Goal: Task Accomplishment & Management: Use online tool/utility

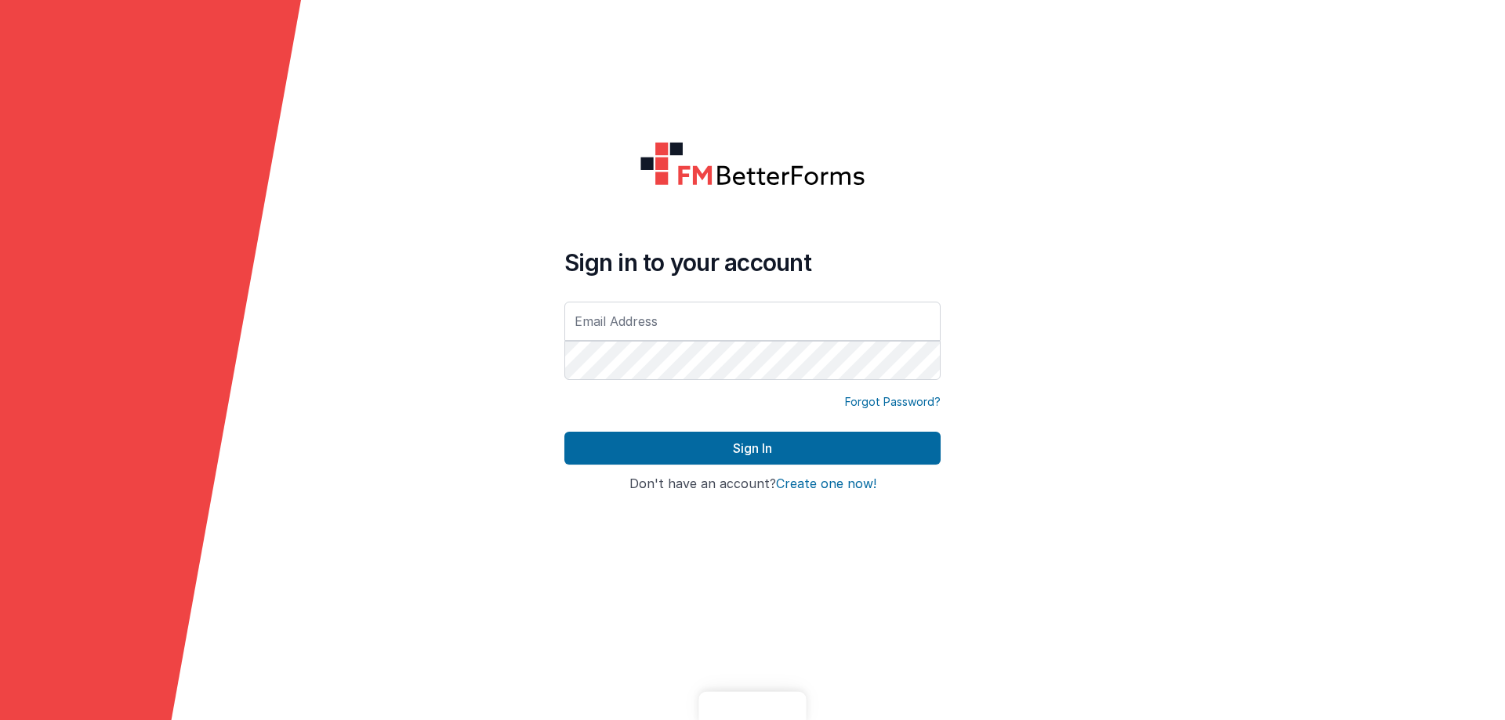
type input "michieljansen640@gmail.com"
type input "[EMAIL_ADDRESS][DOMAIN_NAME]"
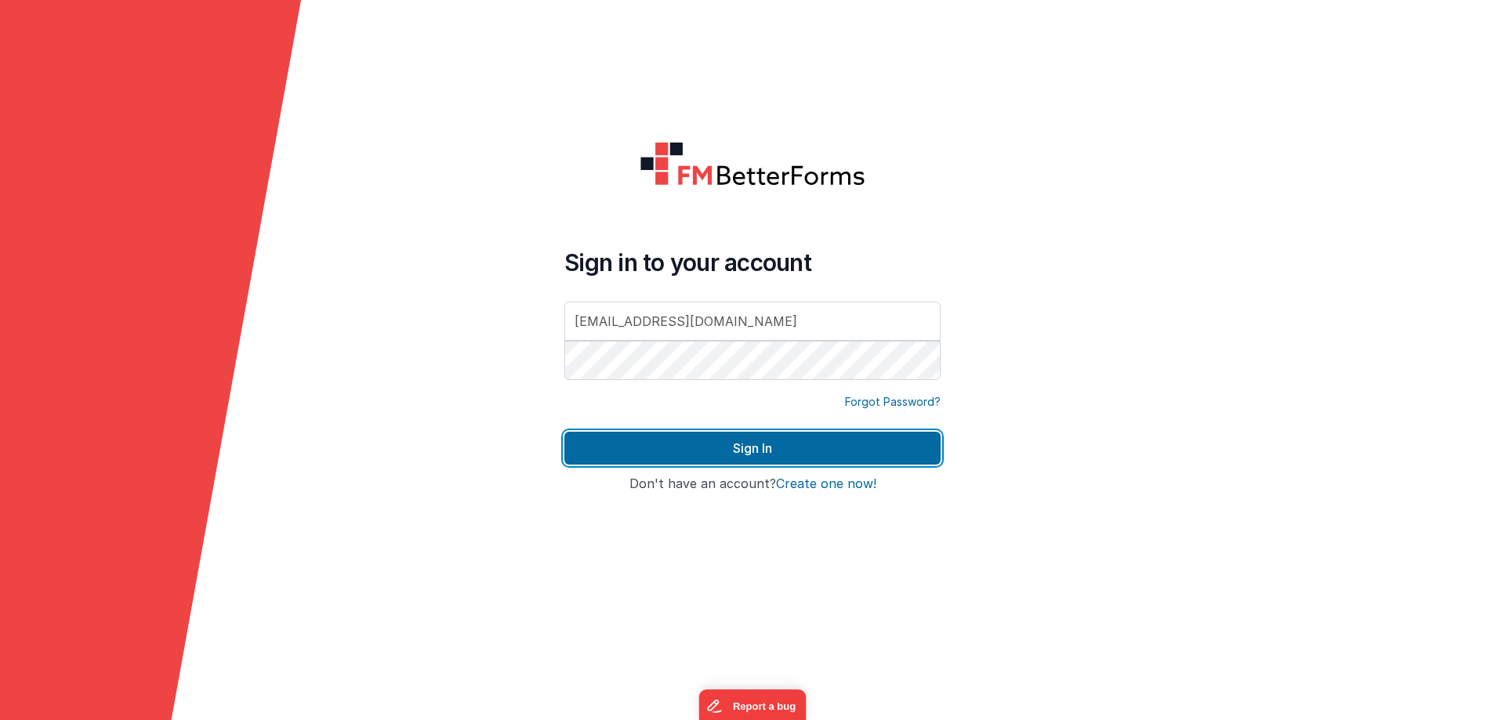
drag, startPoint x: 739, startPoint y: 448, endPoint x: 714, endPoint y: 416, distance: 40.1
click at [739, 447] on button "Sign In" at bounding box center [752, 448] width 376 height 33
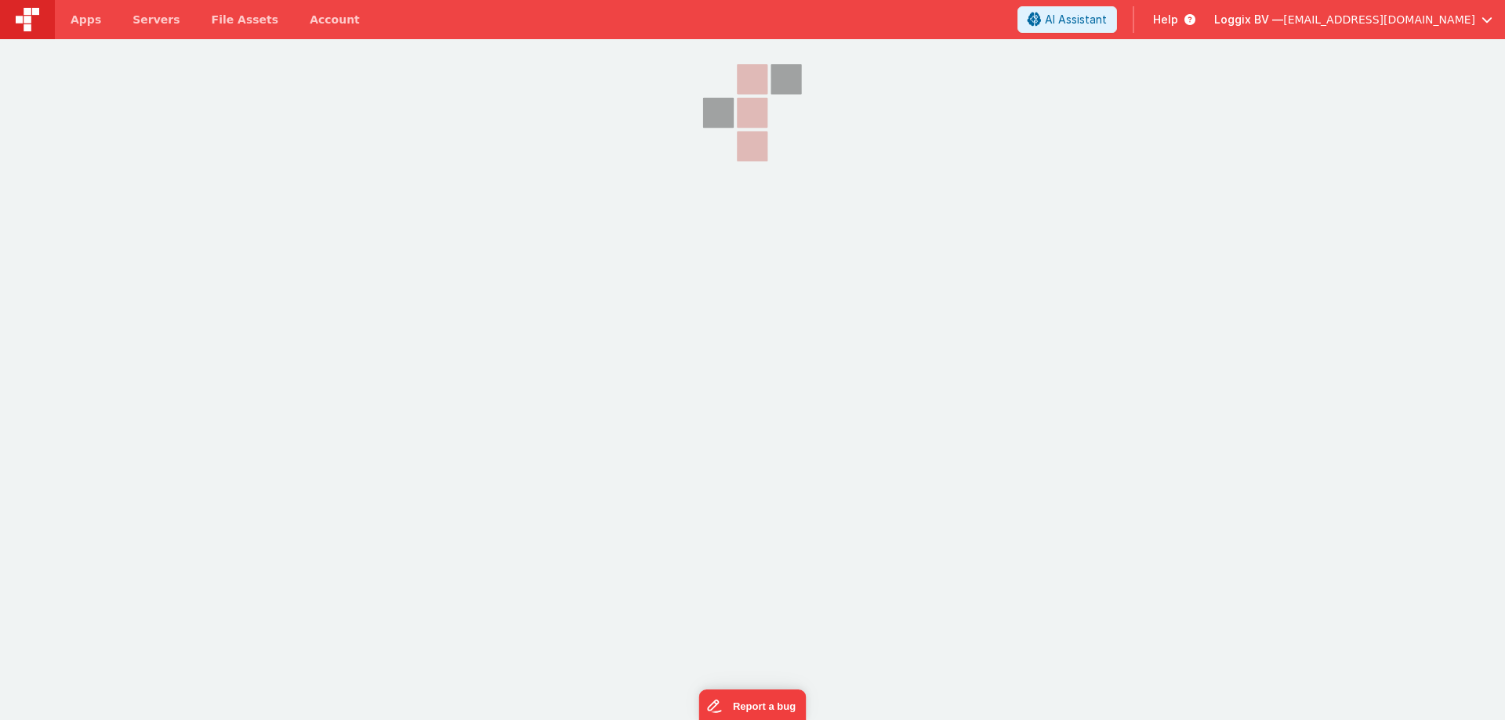
click at [692, 593] on div "Apps Servers File Assets Account Some FUTURE Slot AI Assistant Help Loggix BV —…" at bounding box center [752, 360] width 1505 height 720
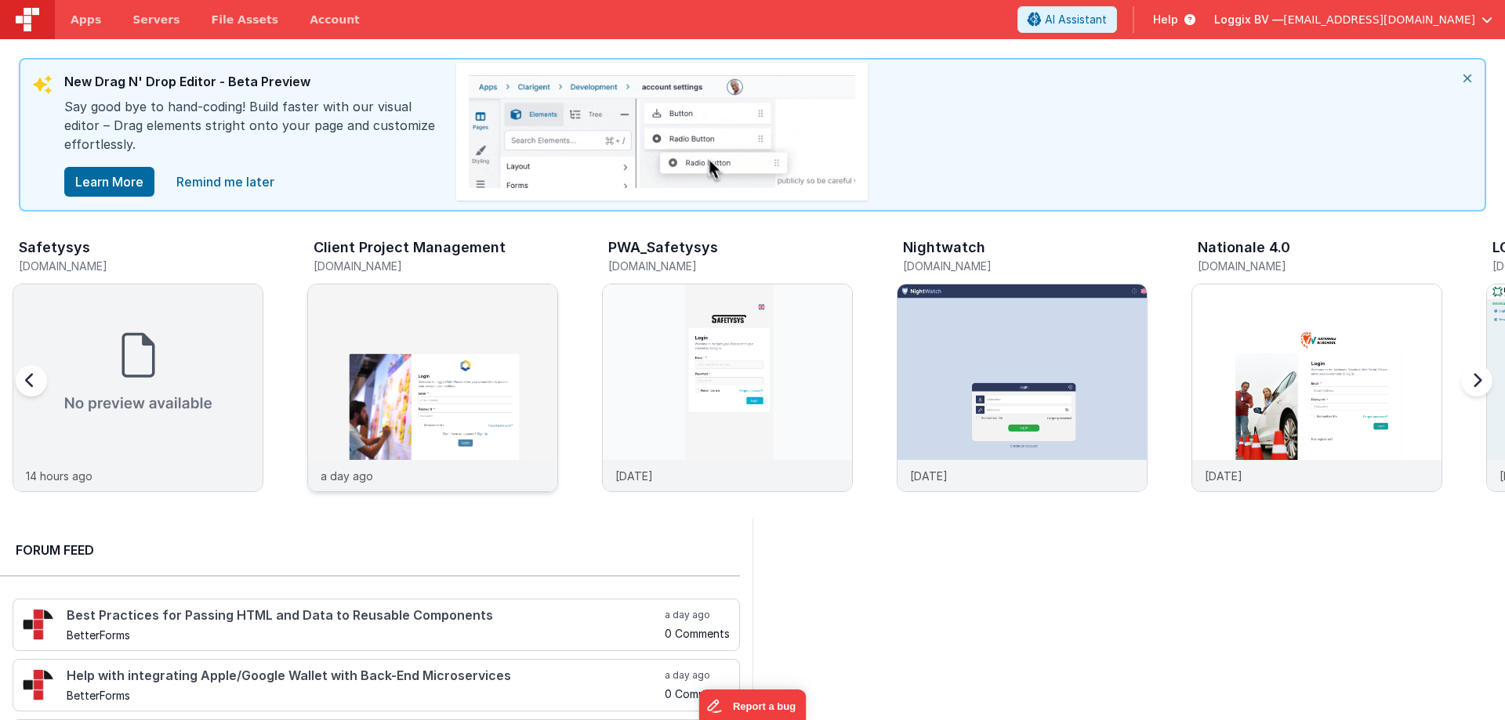
click at [470, 339] on div at bounding box center [432, 372] width 249 height 176
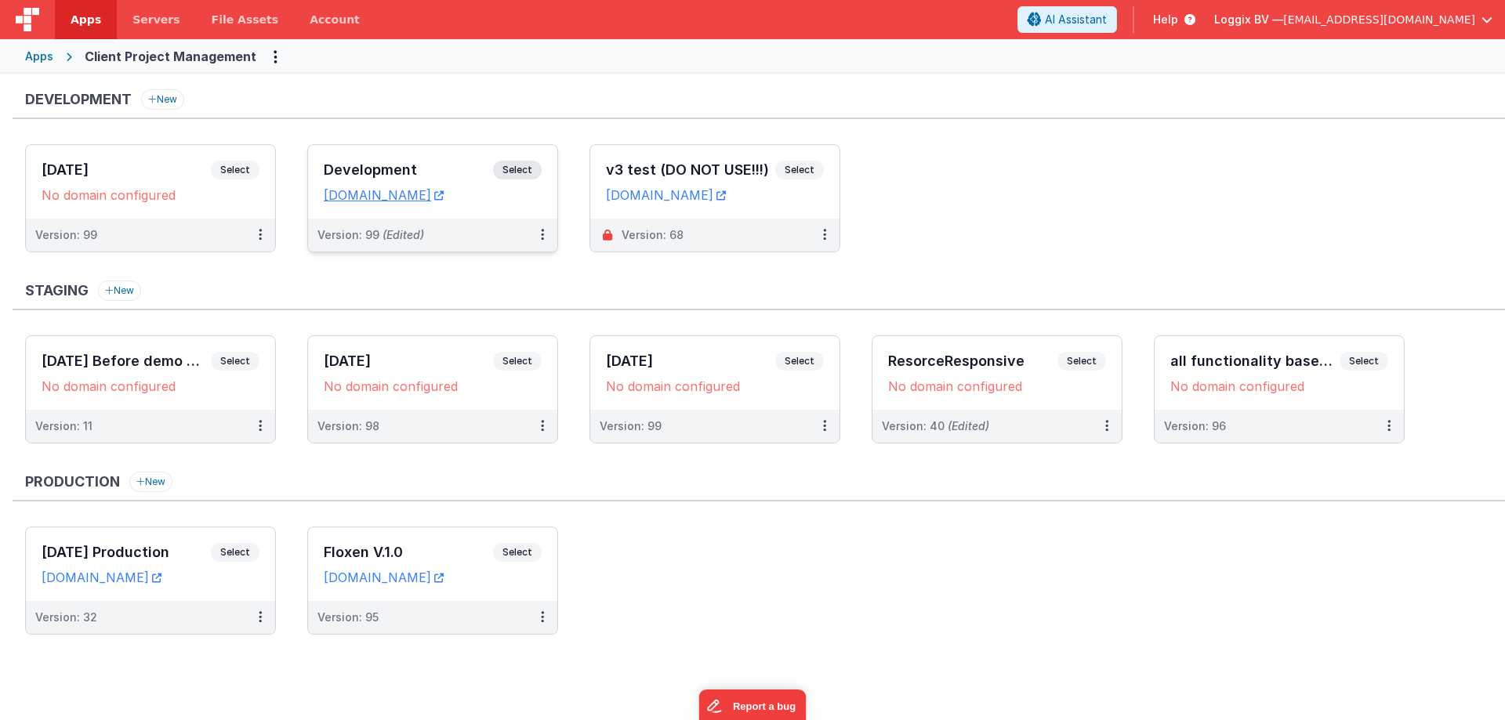
click at [407, 154] on div "Development Select URLs client-pms.fmbetterforms.com" at bounding box center [432, 182] width 249 height 74
